Goal: Transaction & Acquisition: Purchase product/service

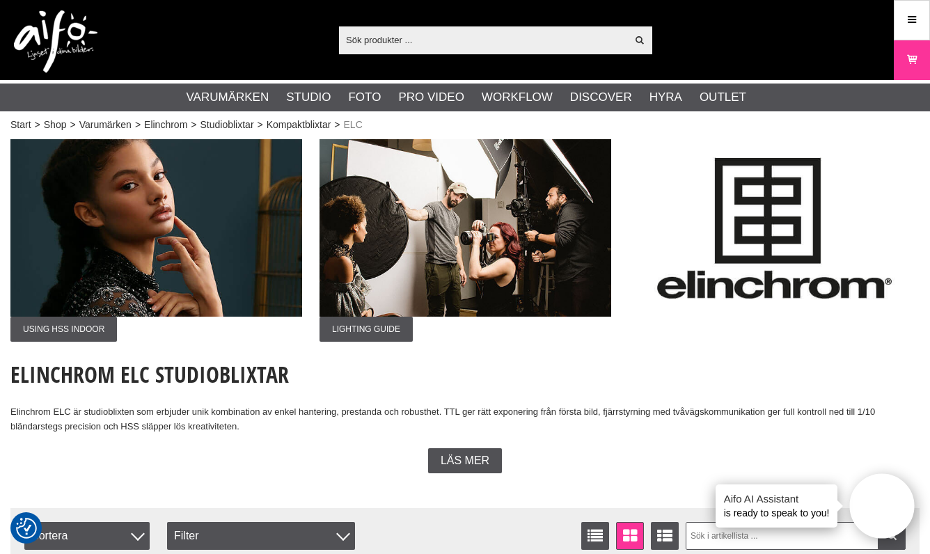
click at [75, 473] on div "Läs mer" at bounding box center [464, 460] width 909 height 25
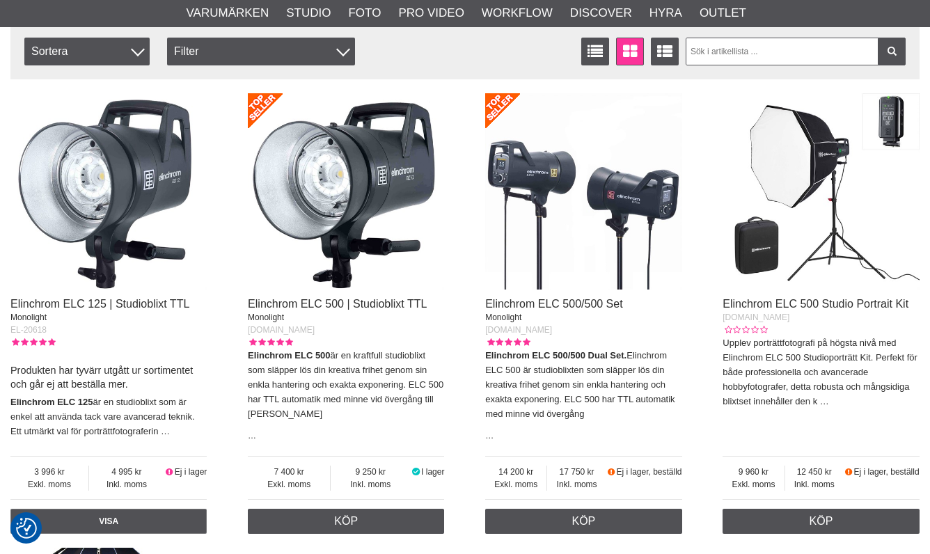
scroll to position [969, 0]
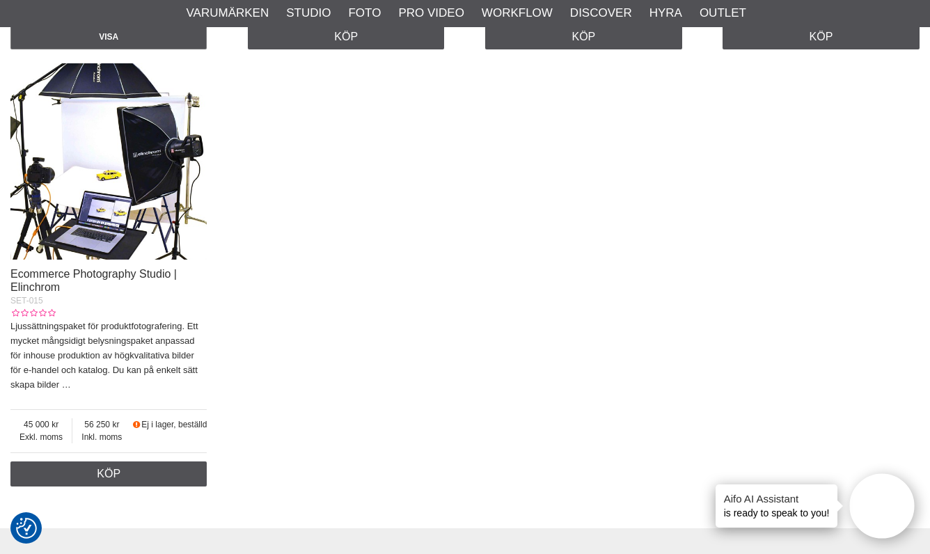
click at [150, 175] on img at bounding box center [108, 161] width 196 height 196
